Goal: Navigation & Orientation: Find specific page/section

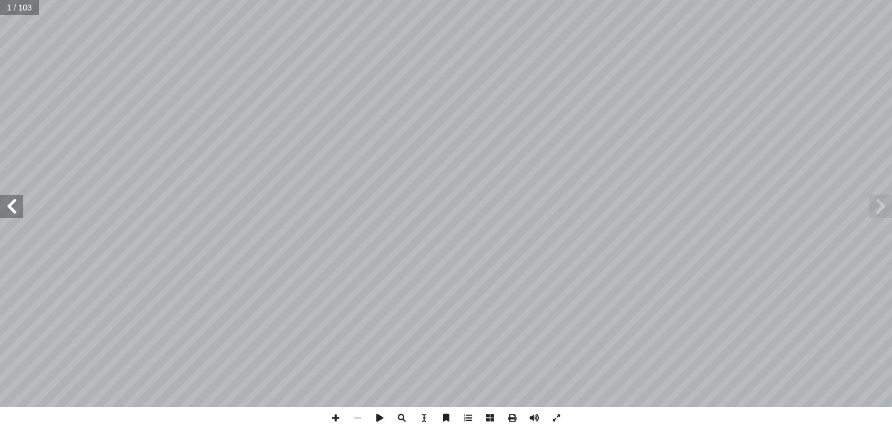
click at [17, 208] on span at bounding box center [11, 206] width 23 height 23
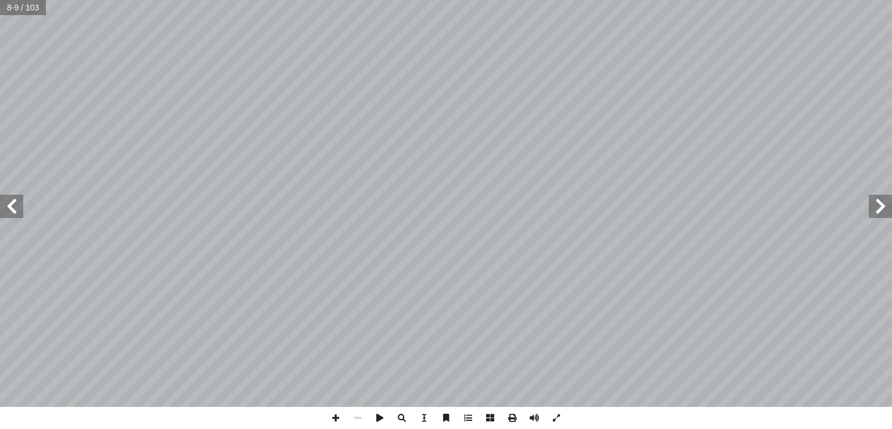
click at [17, 208] on span at bounding box center [11, 206] width 23 height 23
click at [876, 209] on span at bounding box center [880, 206] width 23 height 23
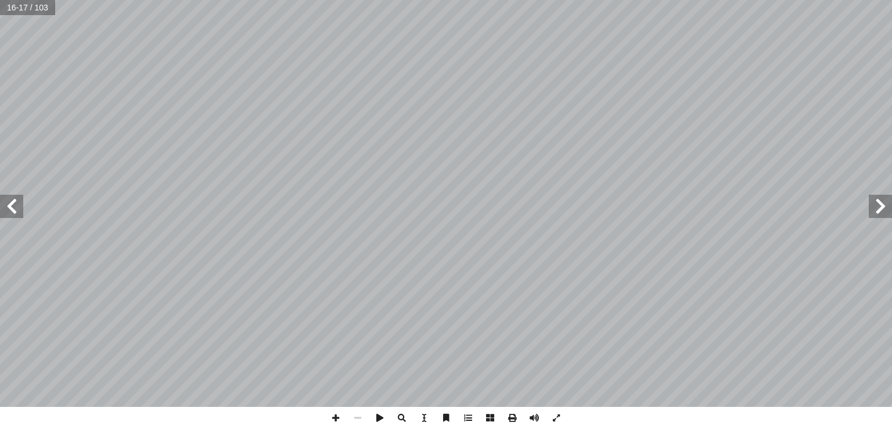
click at [876, 209] on span at bounding box center [880, 206] width 23 height 23
click at [876, 200] on span at bounding box center [880, 206] width 23 height 23
click at [343, 416] on span at bounding box center [336, 417] width 22 height 22
click at [341, 416] on span at bounding box center [336, 417] width 22 height 22
click at [885, 200] on span at bounding box center [880, 206] width 23 height 23
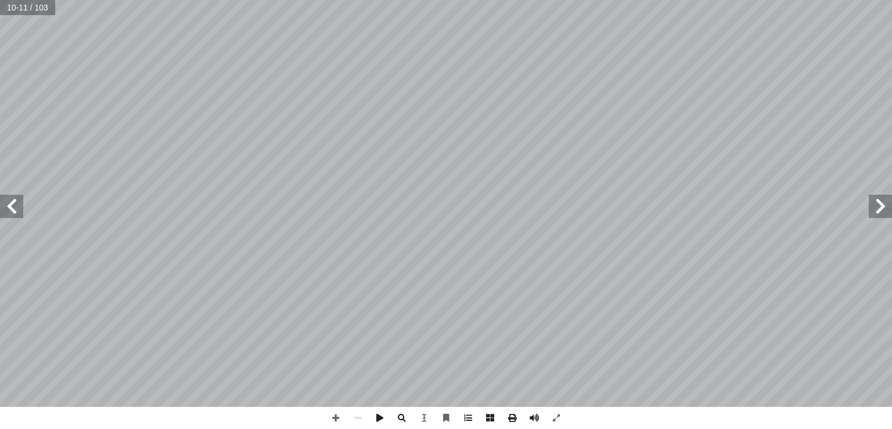
click at [21, 210] on span at bounding box center [11, 206] width 23 height 23
click at [341, 419] on span at bounding box center [336, 417] width 22 height 22
